Goal: Task Accomplishment & Management: Manage account settings

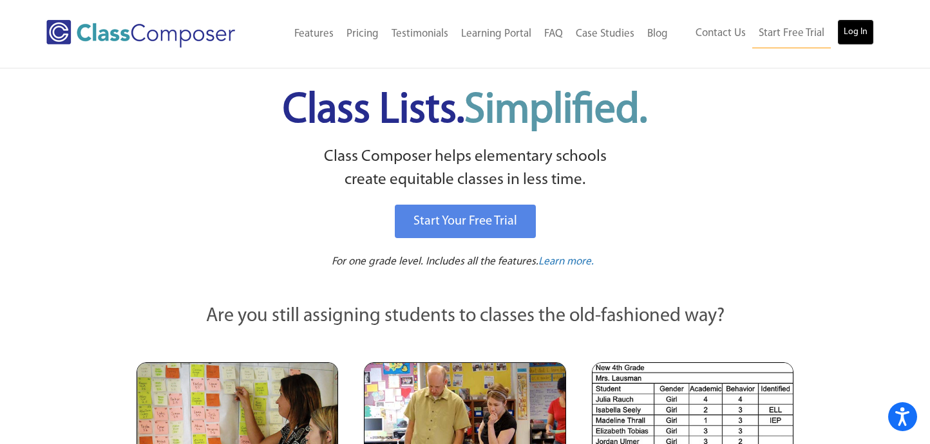
click at [860, 35] on link "Log In" at bounding box center [855, 32] width 37 height 26
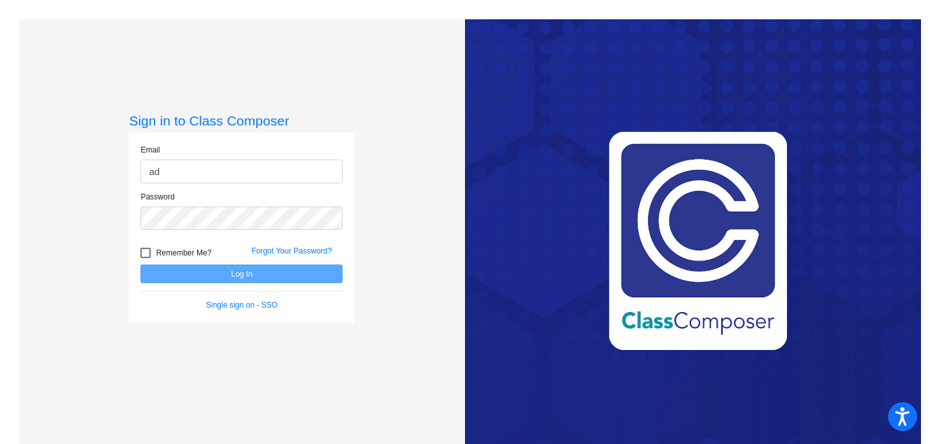
type input "adonohue@oldadobe.org"
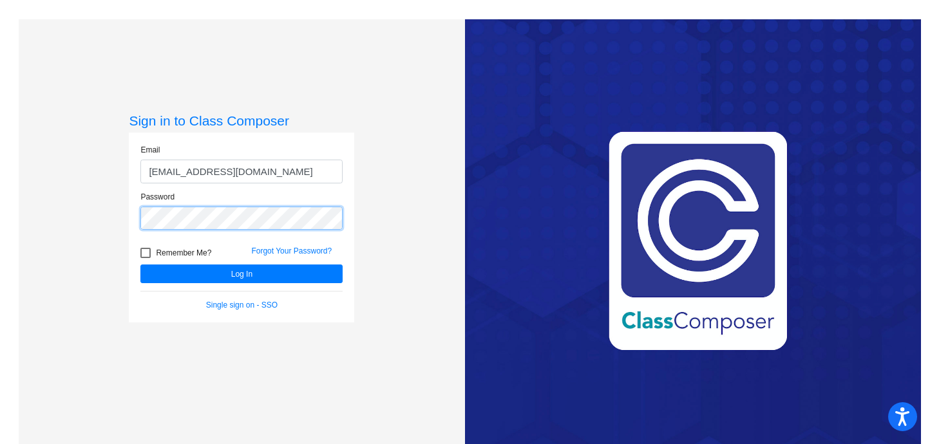
click at [140, 265] on button "Log In" at bounding box center [241, 274] width 202 height 19
